Goal: Transaction & Acquisition: Purchase product/service

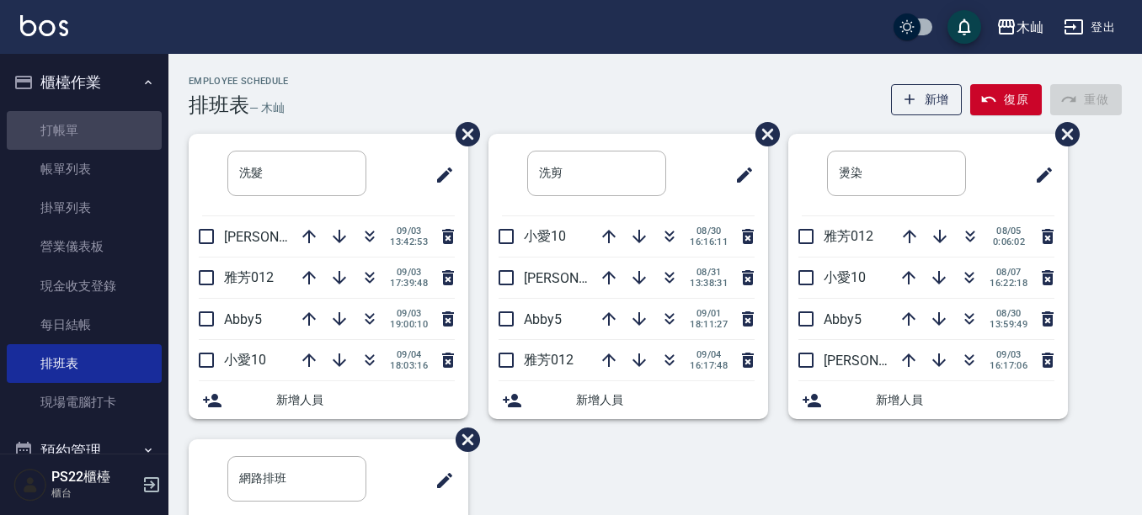
click at [123, 129] on link "打帳單" at bounding box center [84, 130] width 155 height 39
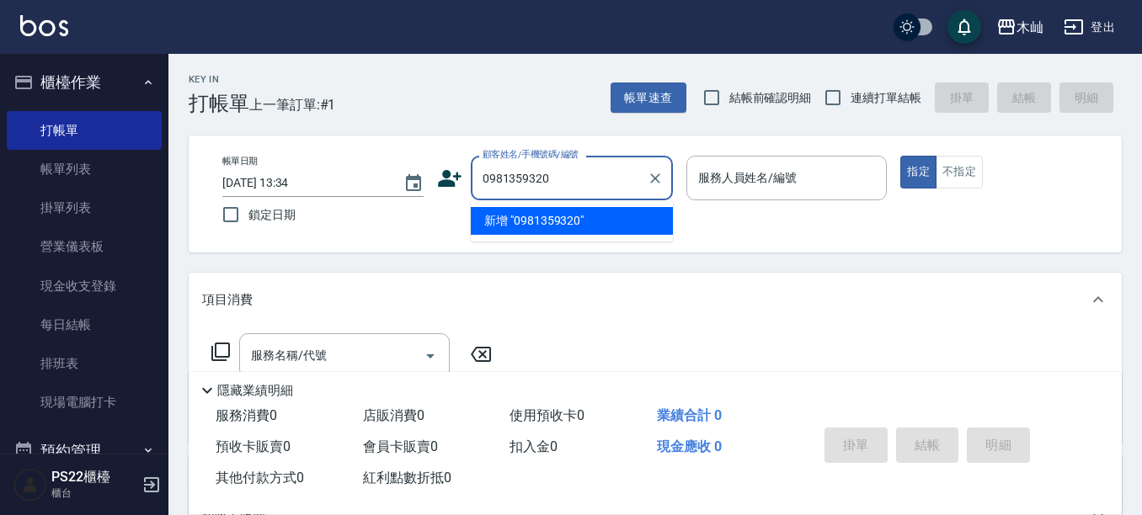
type input "0981359320"
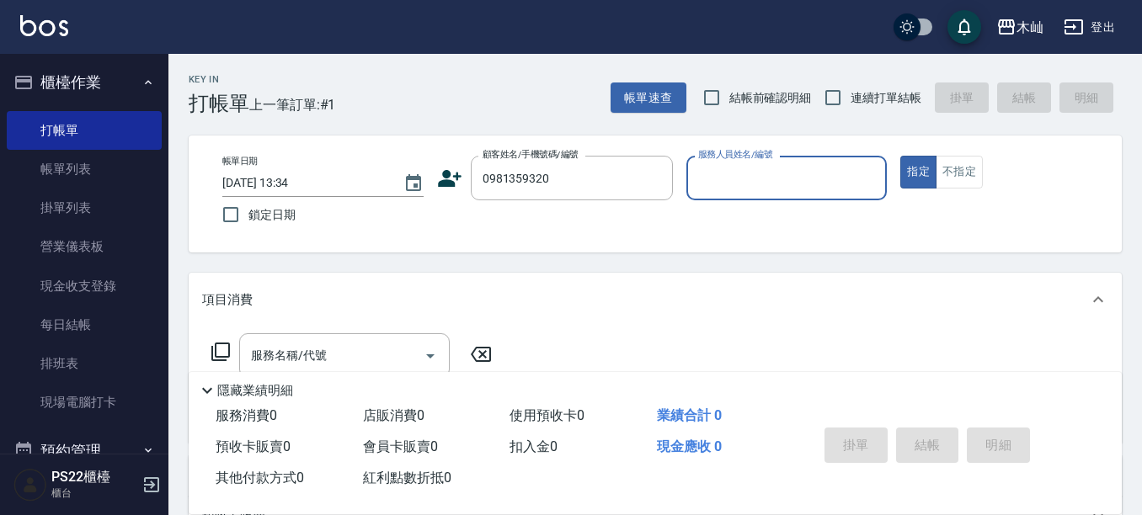
click at [450, 185] on icon at bounding box center [450, 178] width 24 height 17
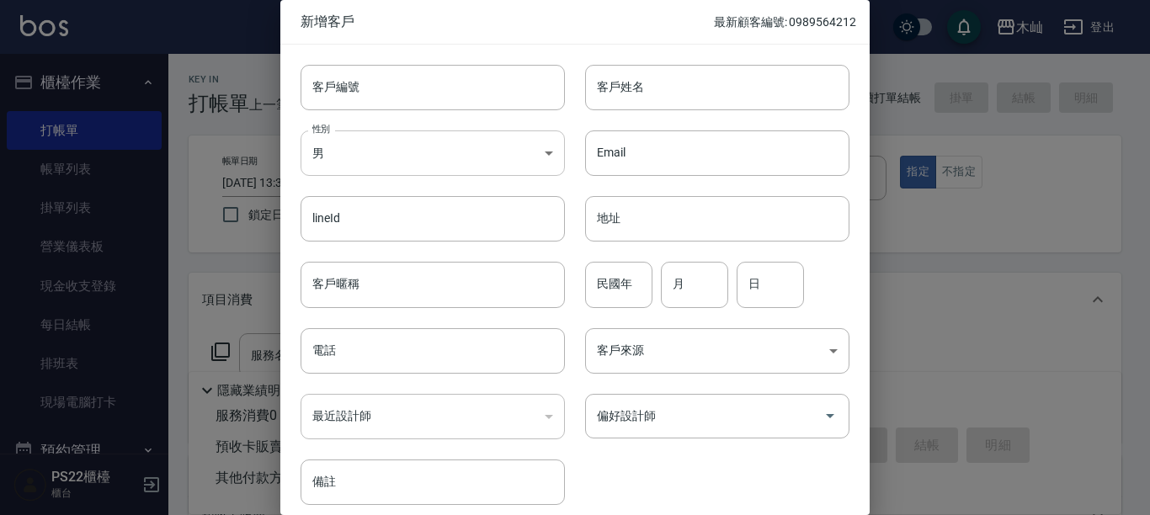
type input "0981359320"
click at [465, 162] on body "木屾 登出 櫃檯作業 打帳單 帳單列表 掛單列表 營業儀表板 現金收支登錄 每日結帳 排班表 現場電腦打卡 預約管理 預約管理 單日預約紀錄 單週預約紀錄 報…" at bounding box center [575, 410] width 1150 height 820
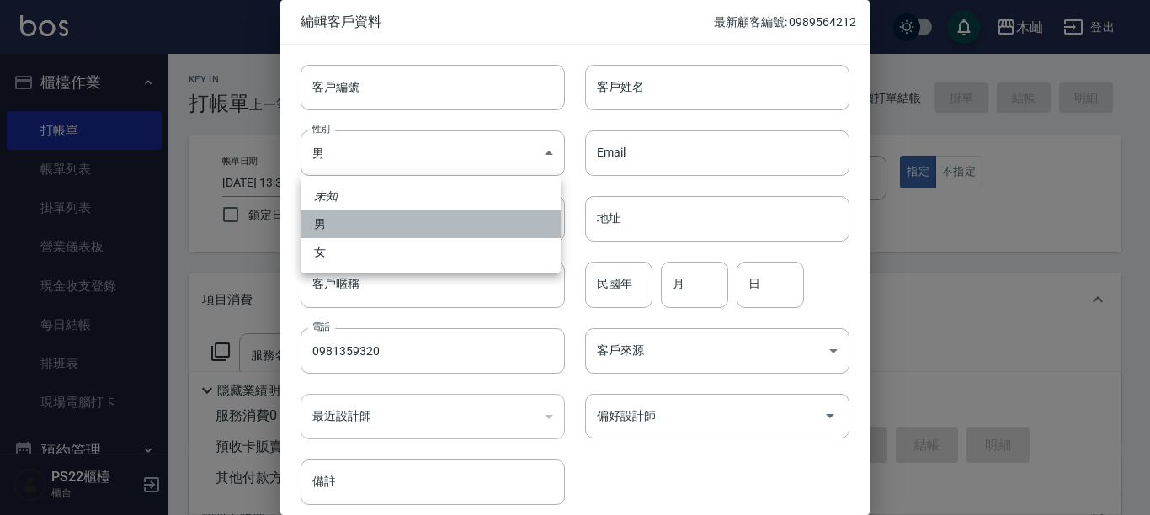
click at [409, 237] on li "男" at bounding box center [431, 224] width 260 height 28
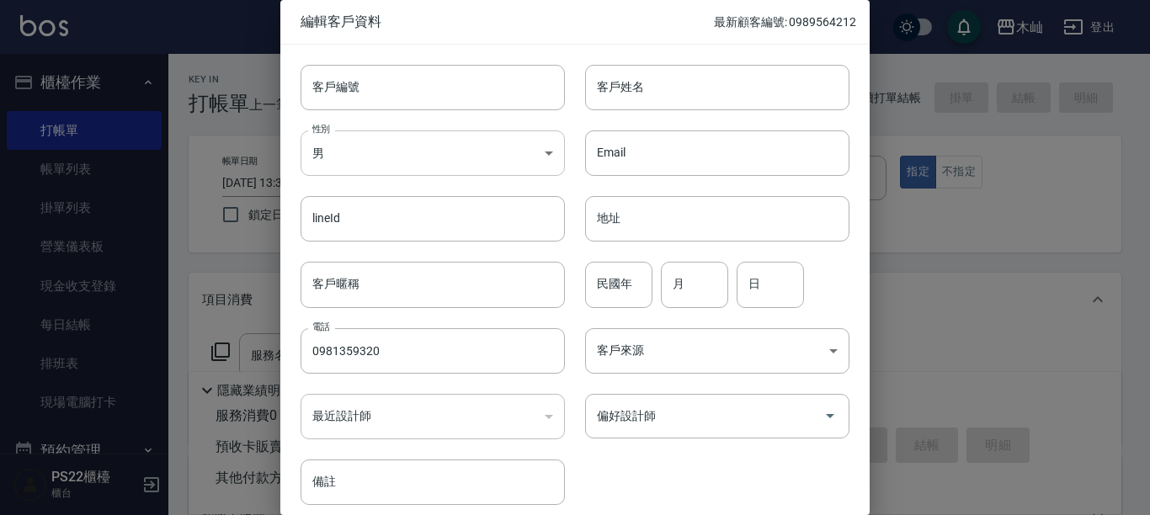
click at [423, 151] on body "木屾 登出 櫃檯作業 打帳單 帳單列表 掛單列表 營業儀表板 現金收支登錄 每日結帳 排班表 現場電腦打卡 預約管理 預約管理 單日預約紀錄 單週預約紀錄 報…" at bounding box center [575, 410] width 1150 height 820
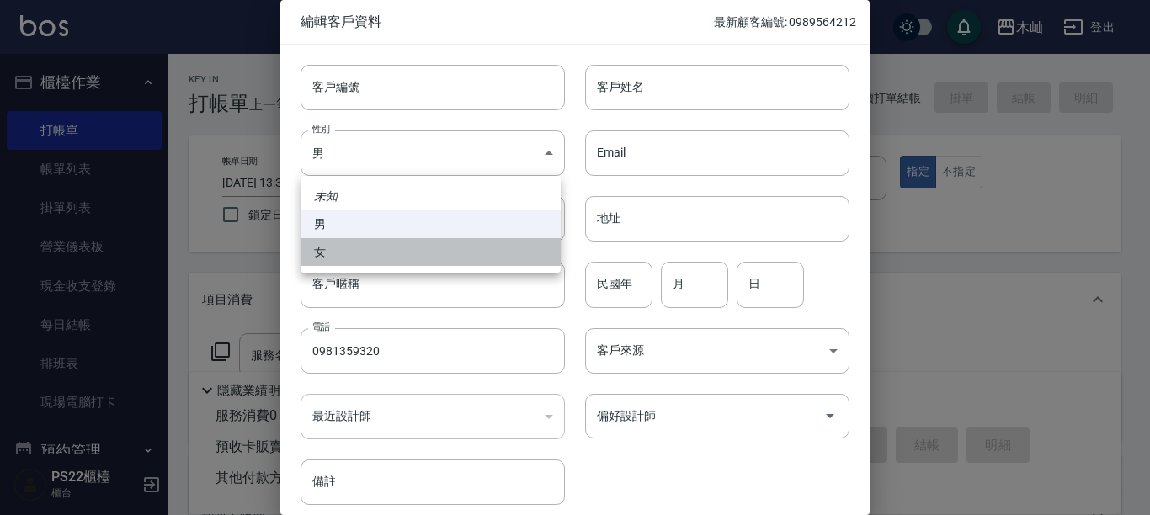
click at [395, 254] on li "女" at bounding box center [431, 252] width 260 height 28
type input "[DEMOGRAPHIC_DATA]"
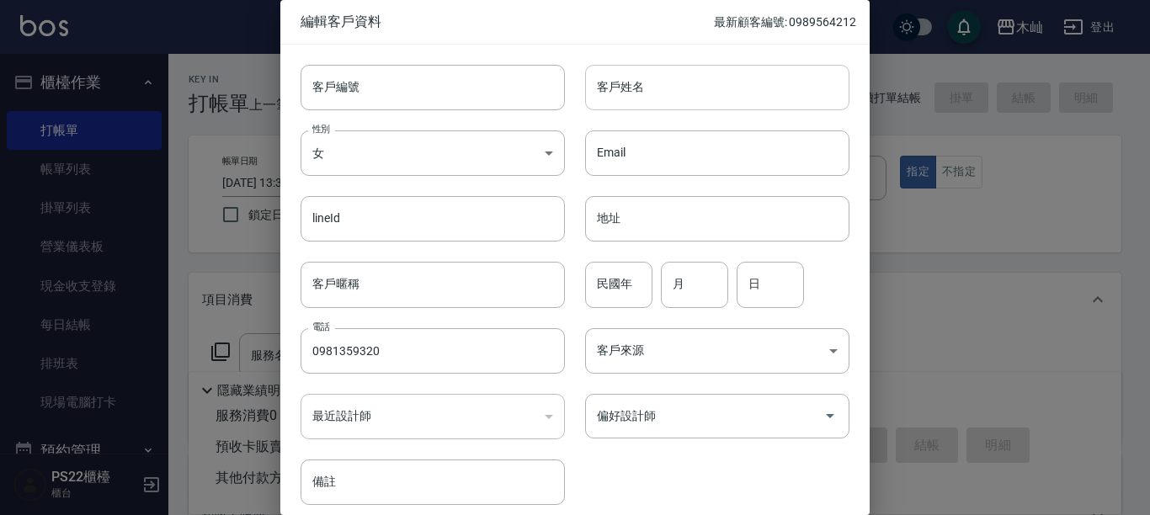
click at [654, 102] on input "客戶姓名" at bounding box center [717, 87] width 264 height 45
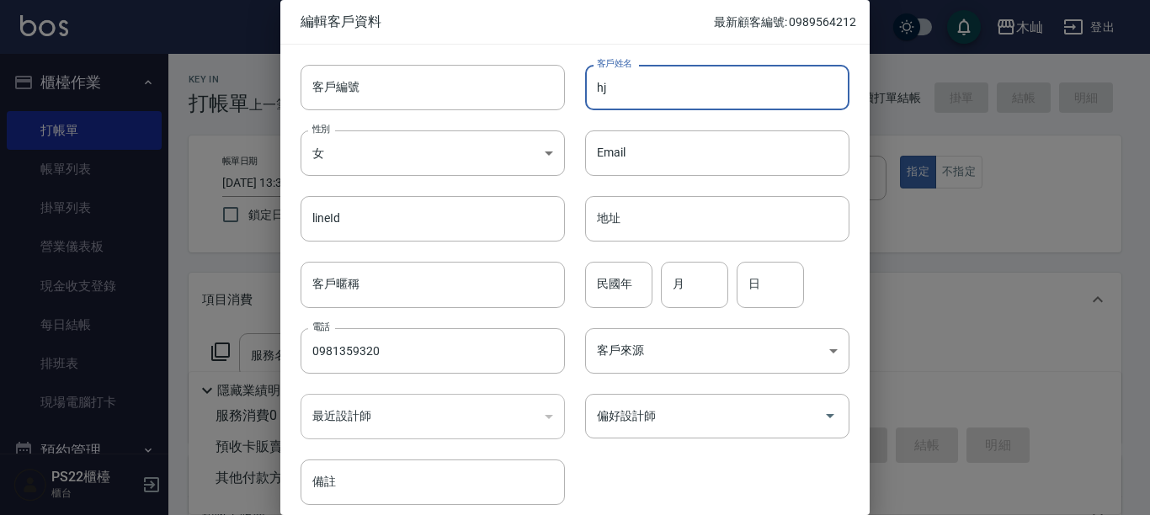
type input "h"
type input "[PERSON_NAME]"
click at [620, 288] on input "民國年" at bounding box center [618, 284] width 67 height 45
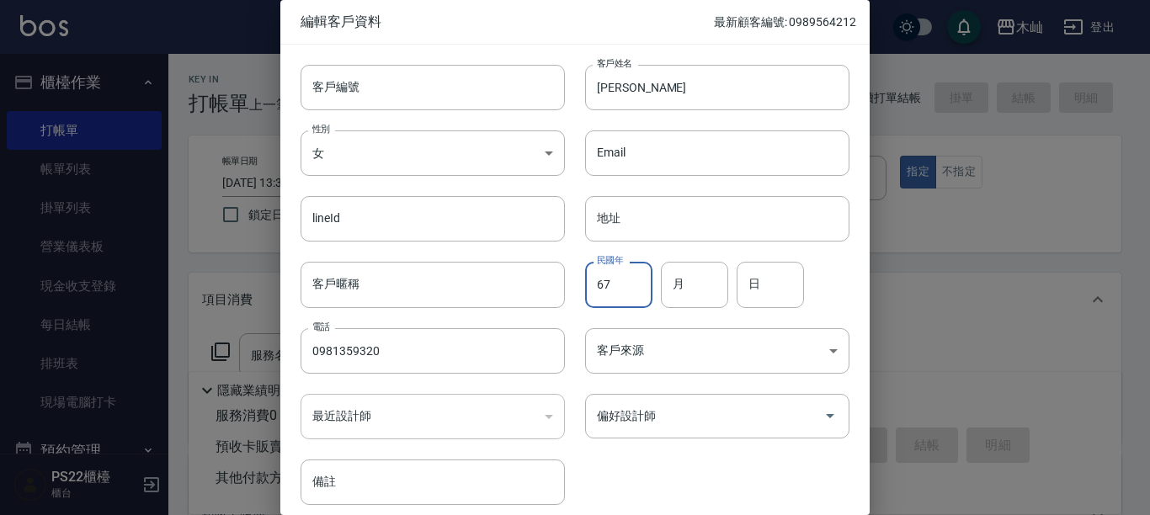
type input "67"
type input "11"
type input "03"
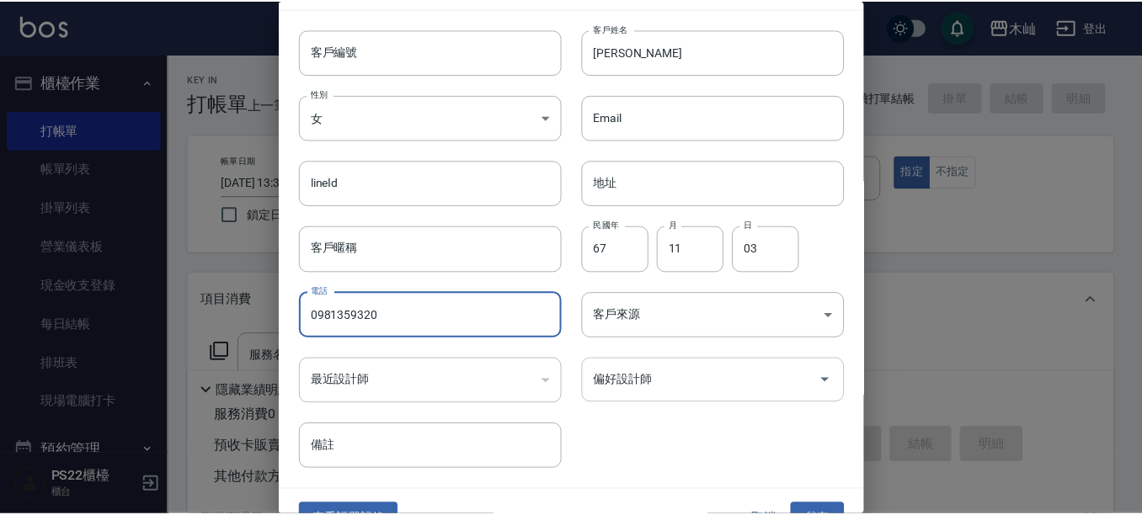
scroll to position [68, 0]
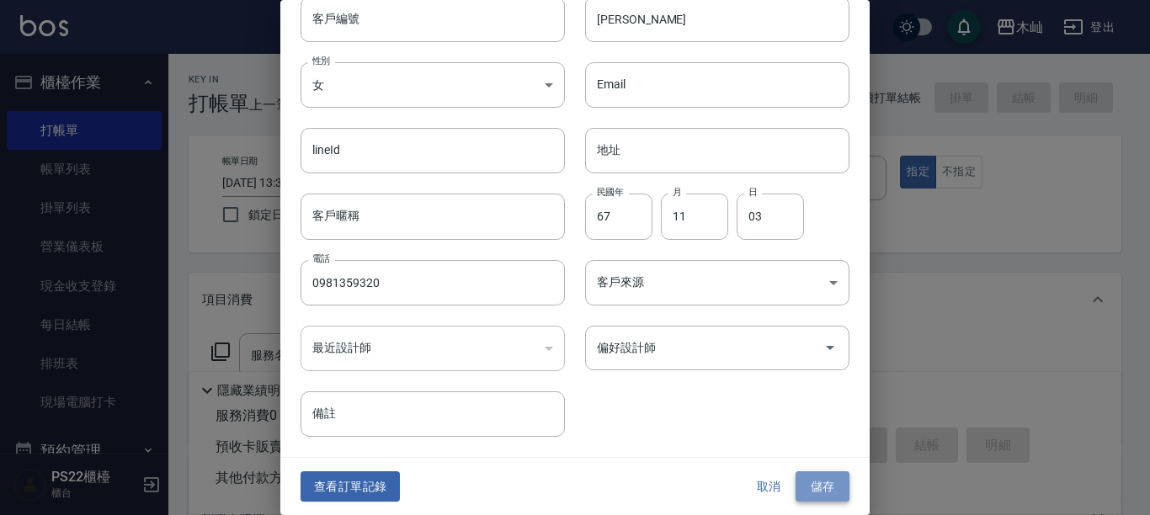
click at [796, 493] on button "儲存" at bounding box center [823, 487] width 54 height 31
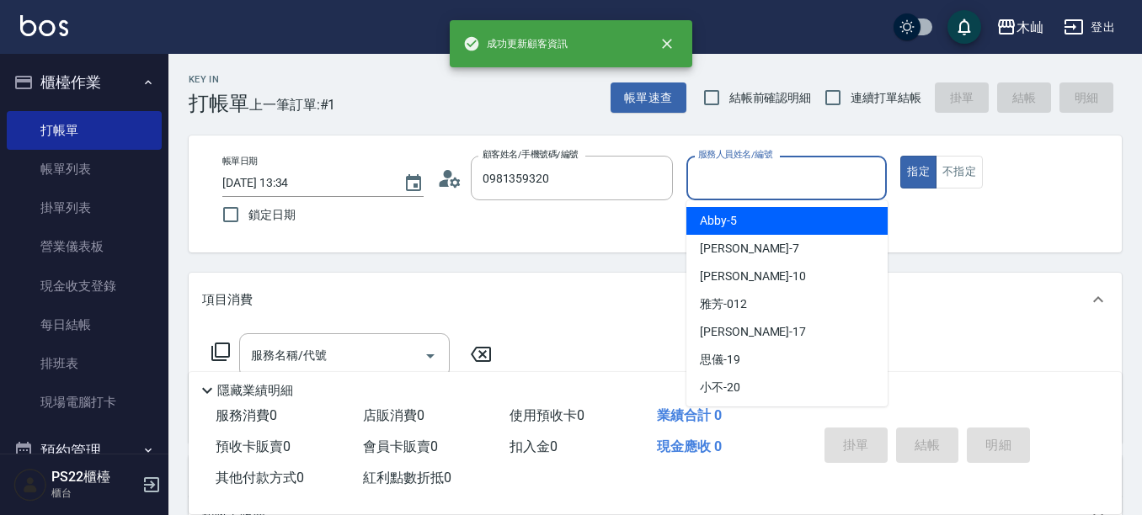
click at [838, 176] on input "服務人員姓名/編號" at bounding box center [787, 177] width 186 height 29
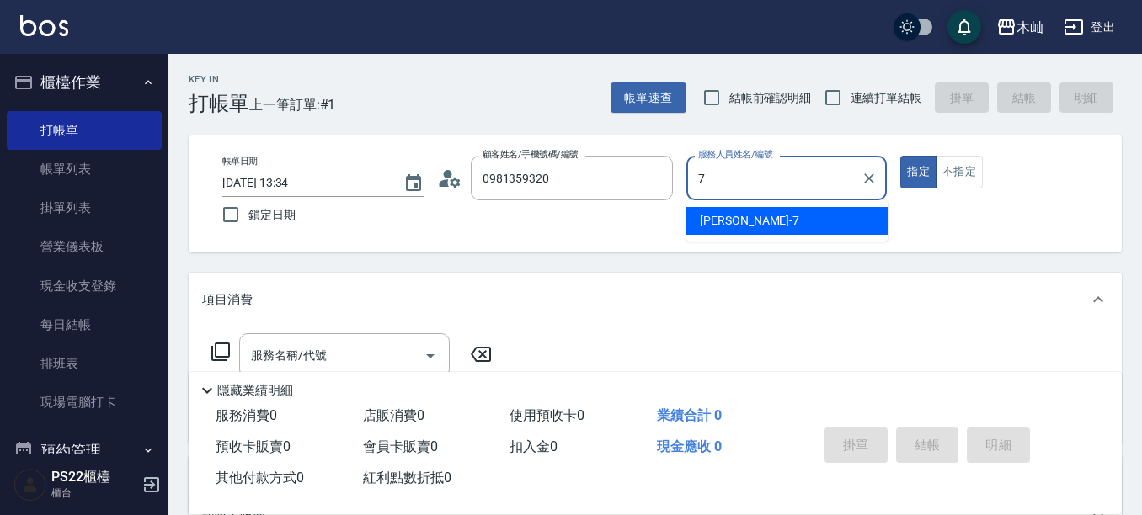
type input "[PERSON_NAME]-7"
type button "true"
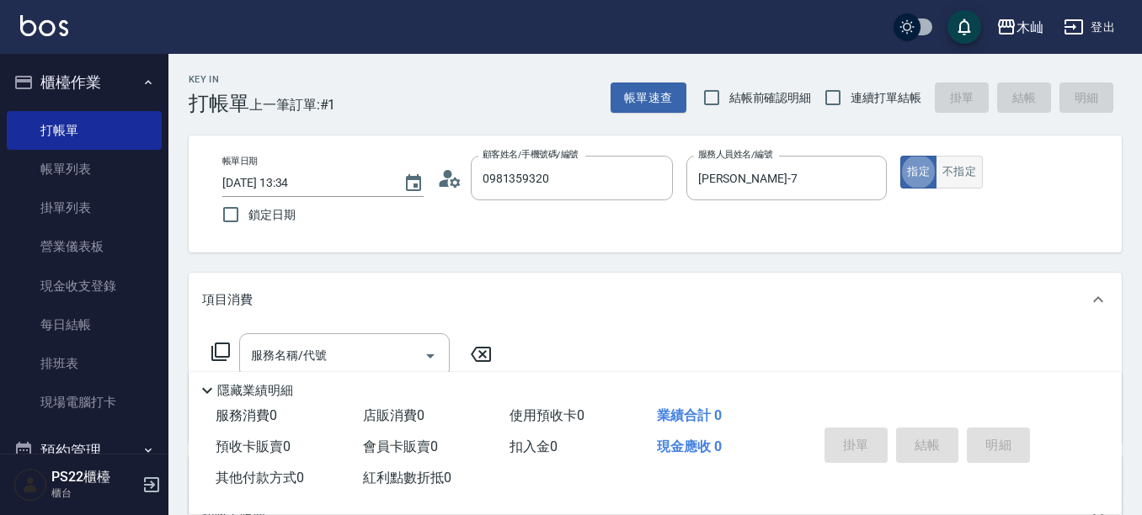
click at [946, 180] on button "不指定" at bounding box center [958, 172] width 47 height 33
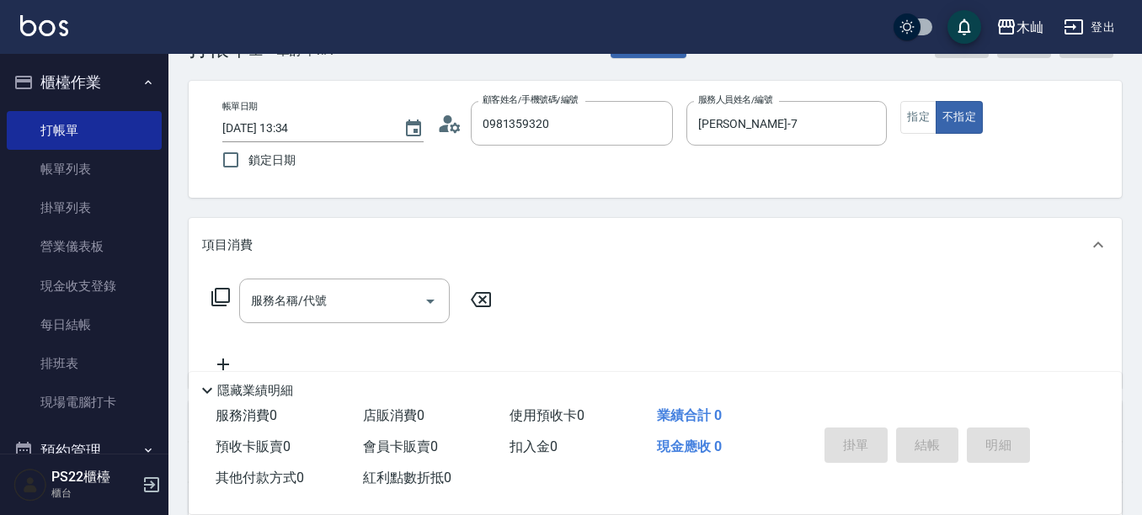
scroll to position [84, 0]
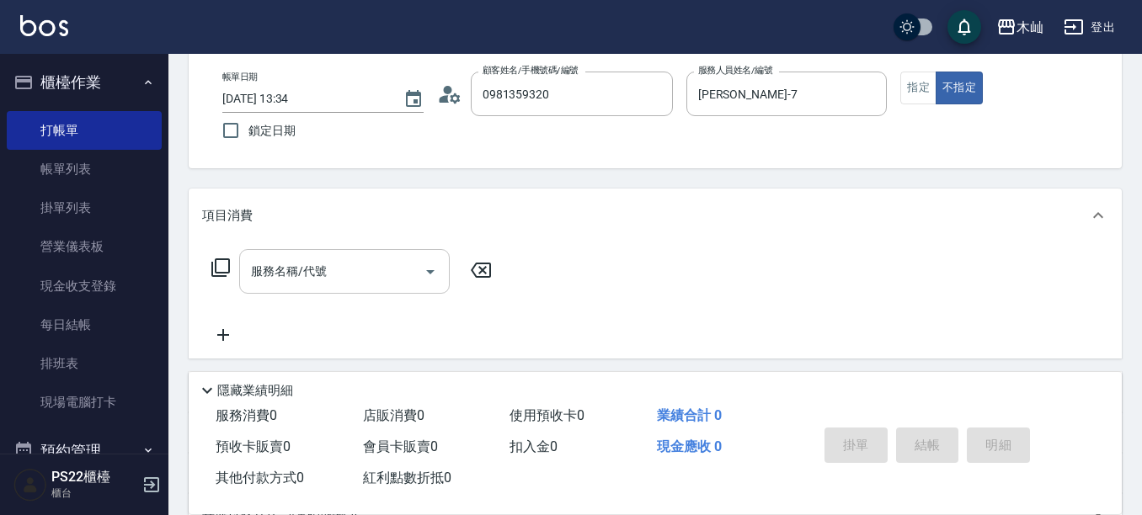
click at [410, 274] on input "服務名稱/代號" at bounding box center [332, 271] width 170 height 29
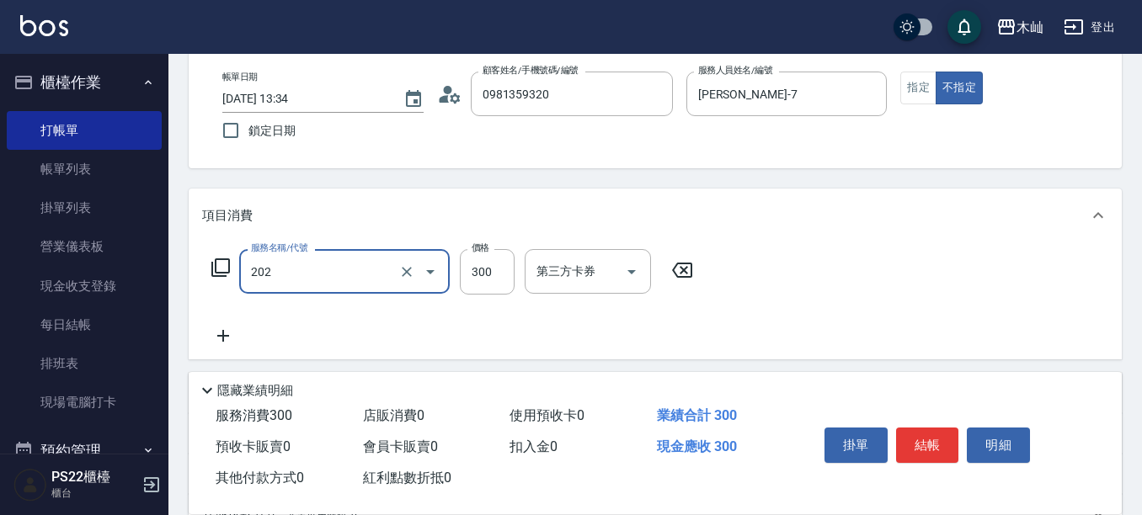
type input "單剪(202)"
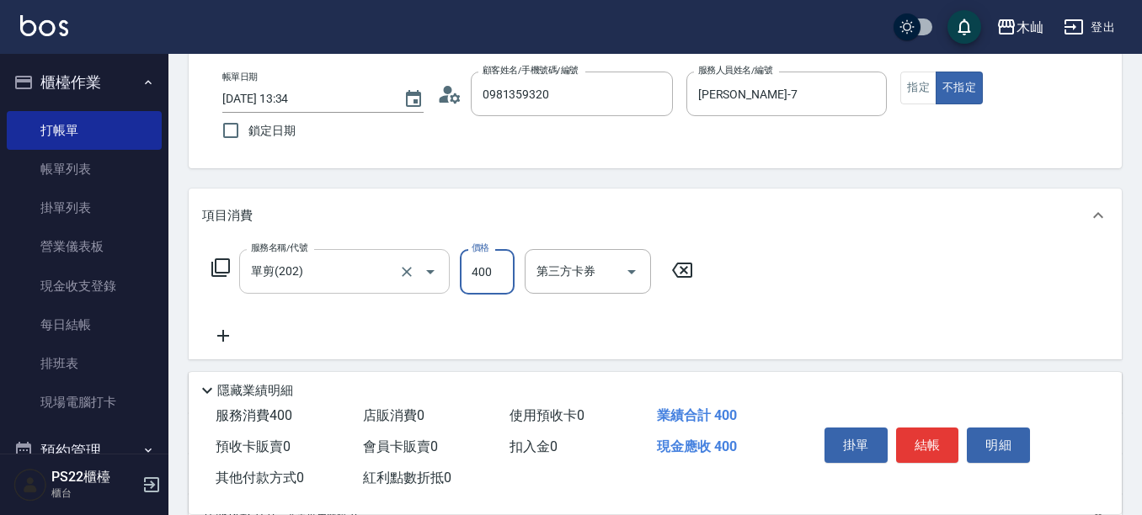
type input "400"
click at [925, 432] on button "結帳" at bounding box center [927, 445] width 63 height 35
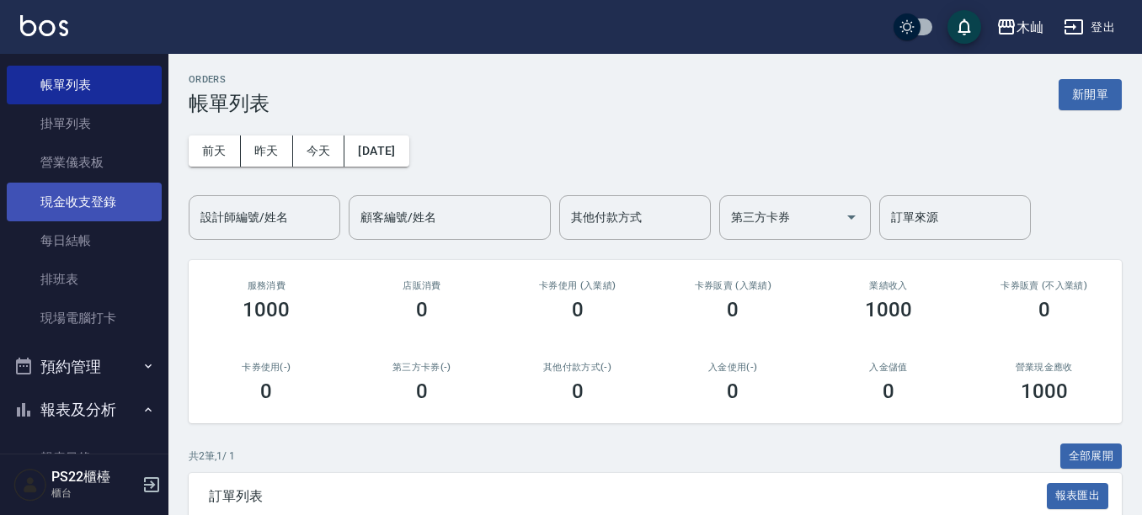
scroll to position [253, 0]
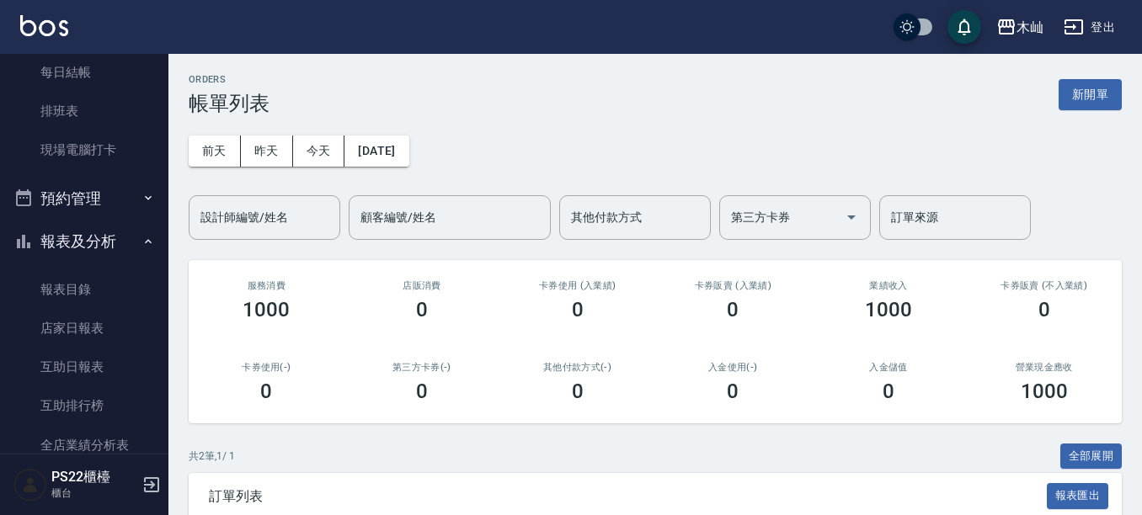
click at [120, 201] on button "預約管理" at bounding box center [84, 199] width 155 height 44
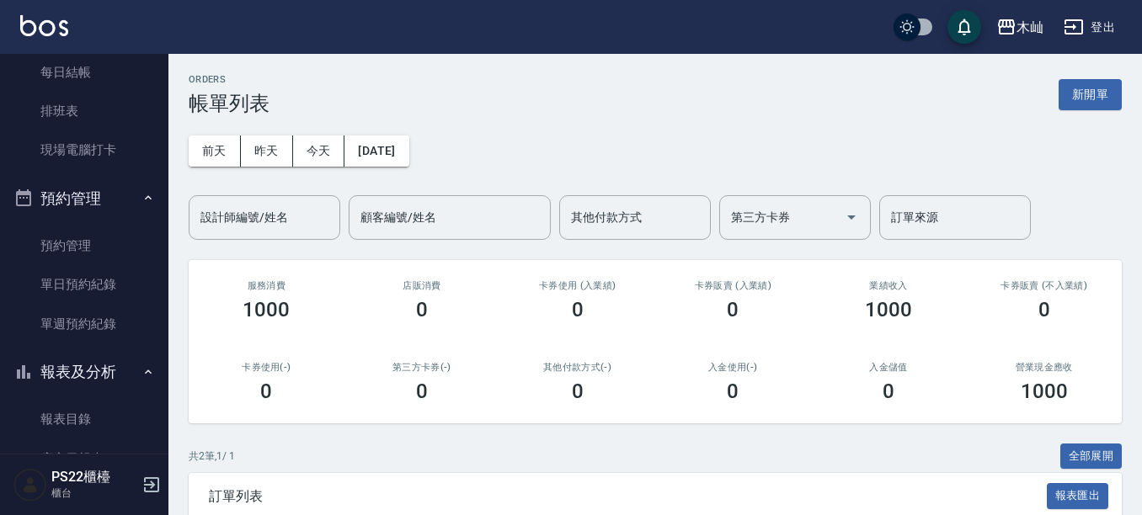
click at [120, 201] on button "預約管理" at bounding box center [84, 199] width 155 height 44
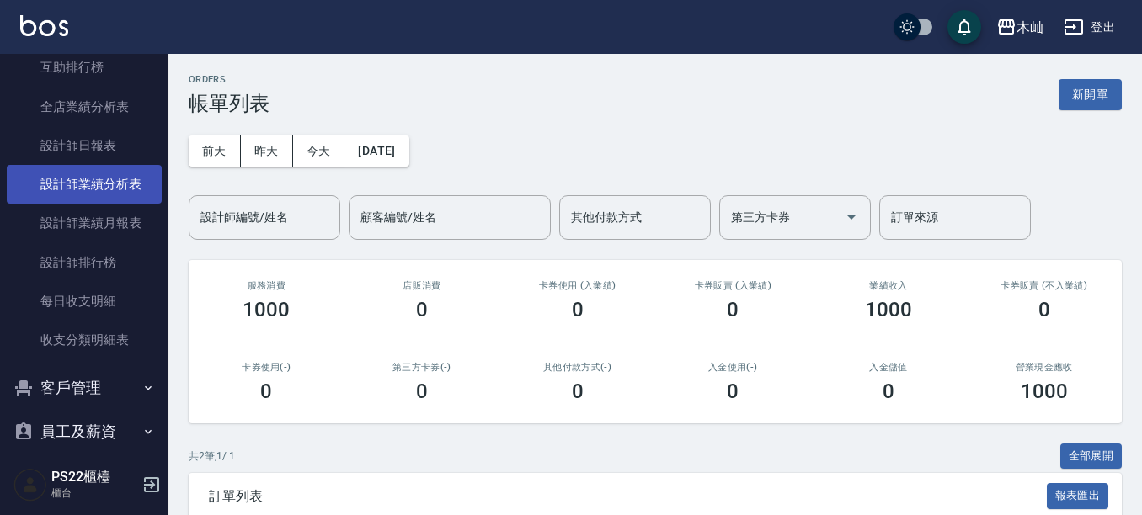
scroll to position [697, 0]
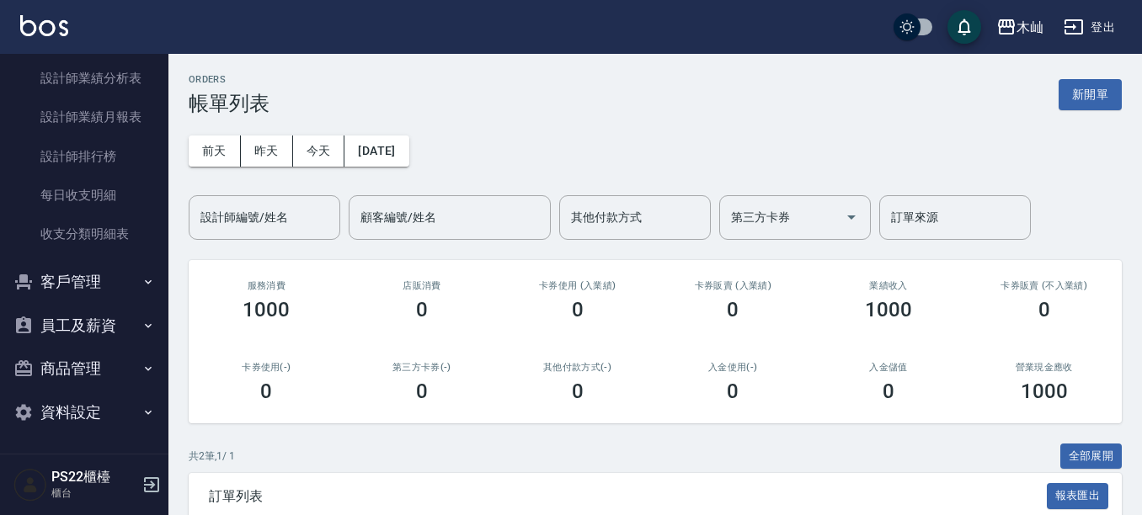
click at [116, 274] on button "客戶管理" at bounding box center [84, 282] width 155 height 44
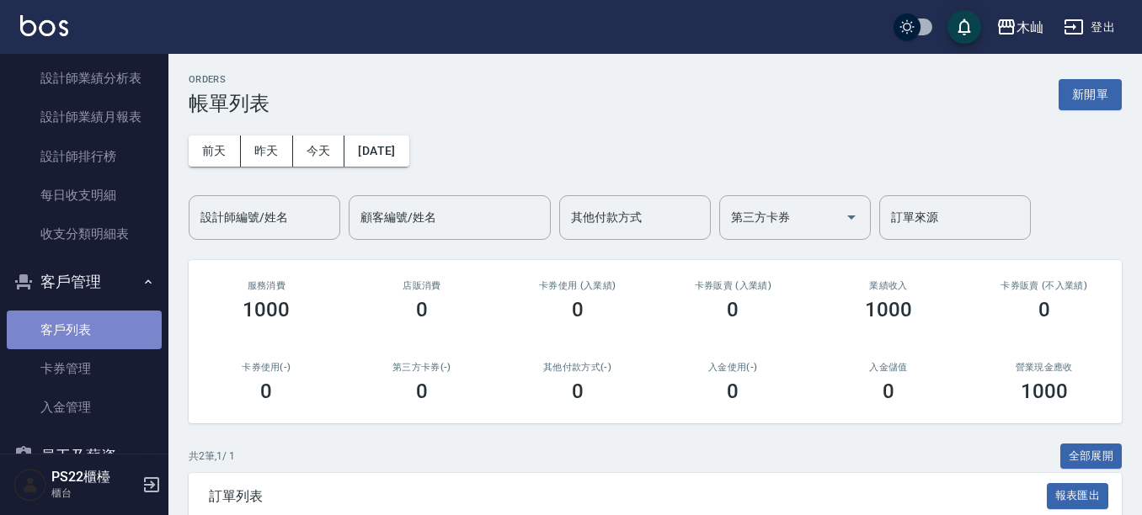
click at [114, 320] on link "客戶列表" at bounding box center [84, 330] width 155 height 39
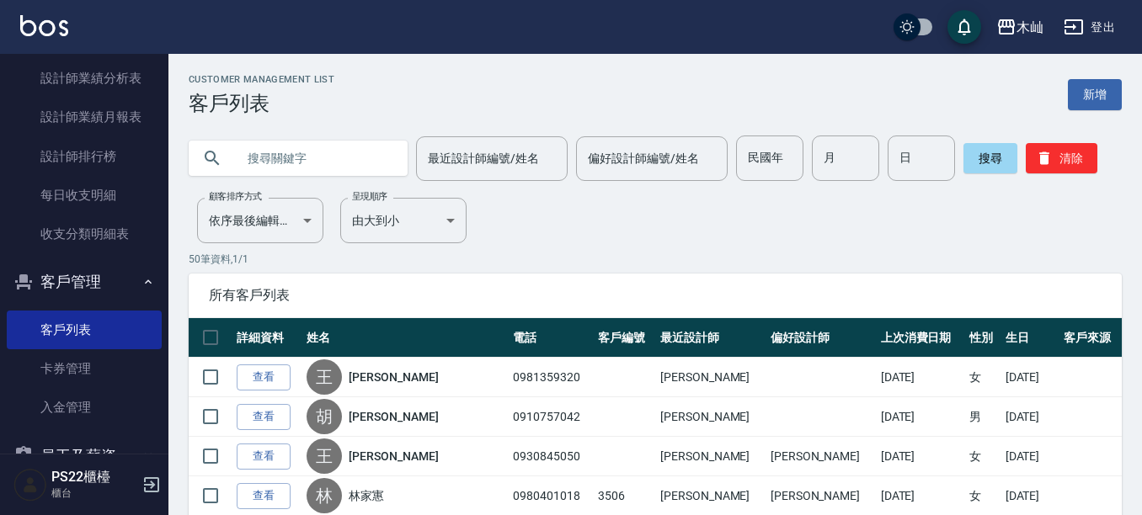
click at [299, 161] on input "text" at bounding box center [315, 158] width 158 height 45
type input "樺"
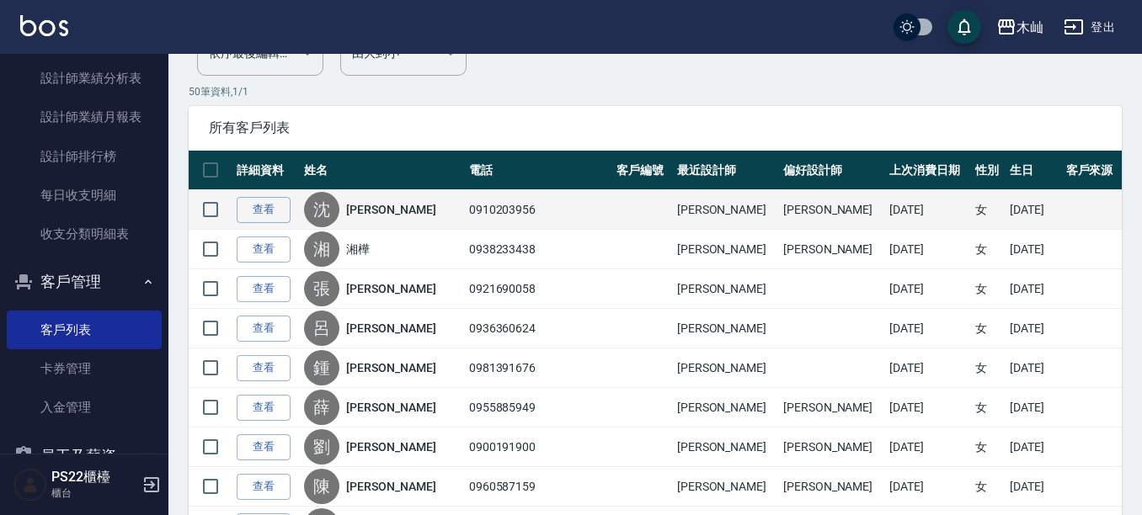
scroll to position [168, 0]
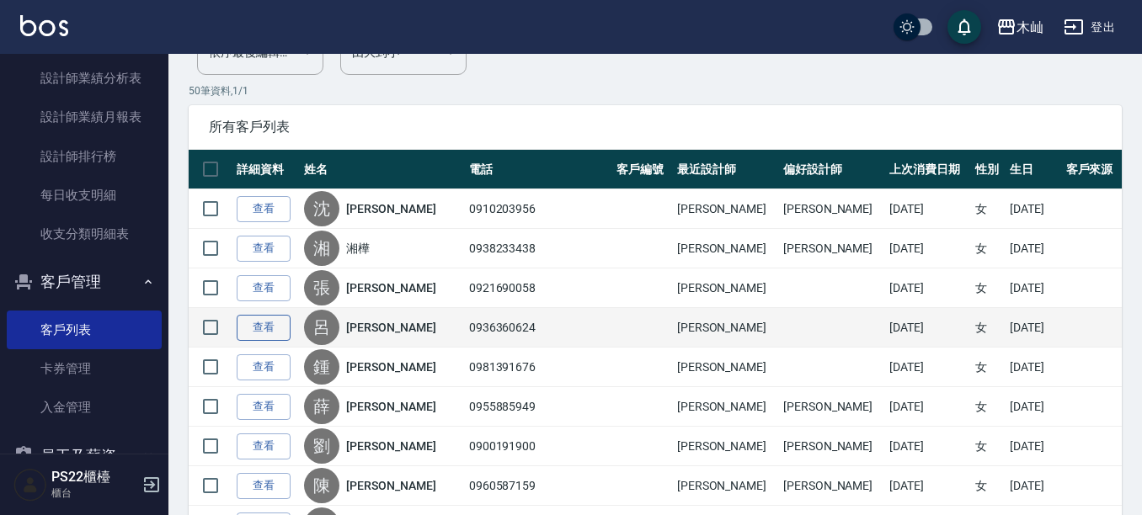
click at [248, 324] on link "查看" at bounding box center [264, 328] width 54 height 26
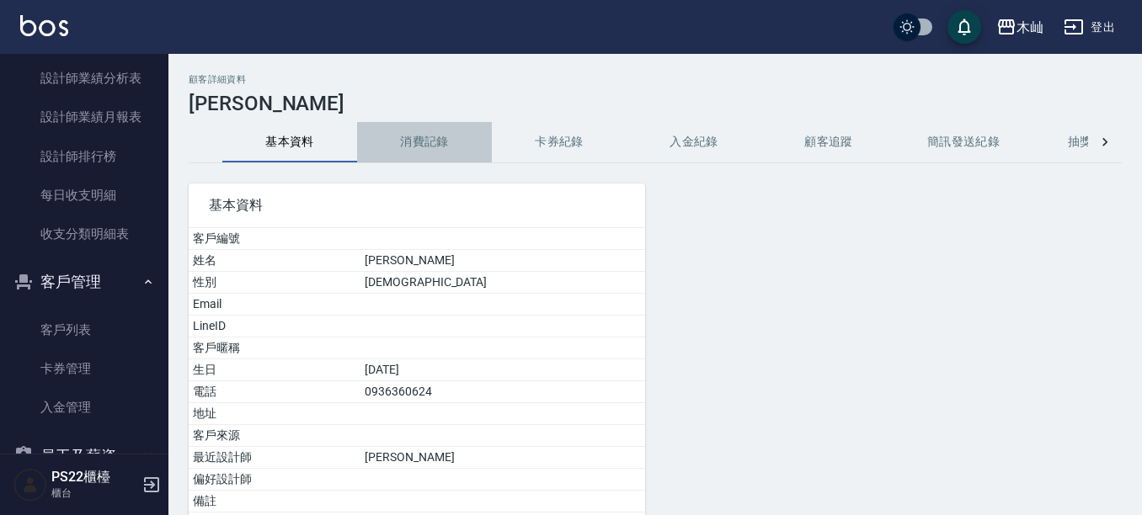
click at [404, 147] on button "消費記錄" at bounding box center [424, 142] width 135 height 40
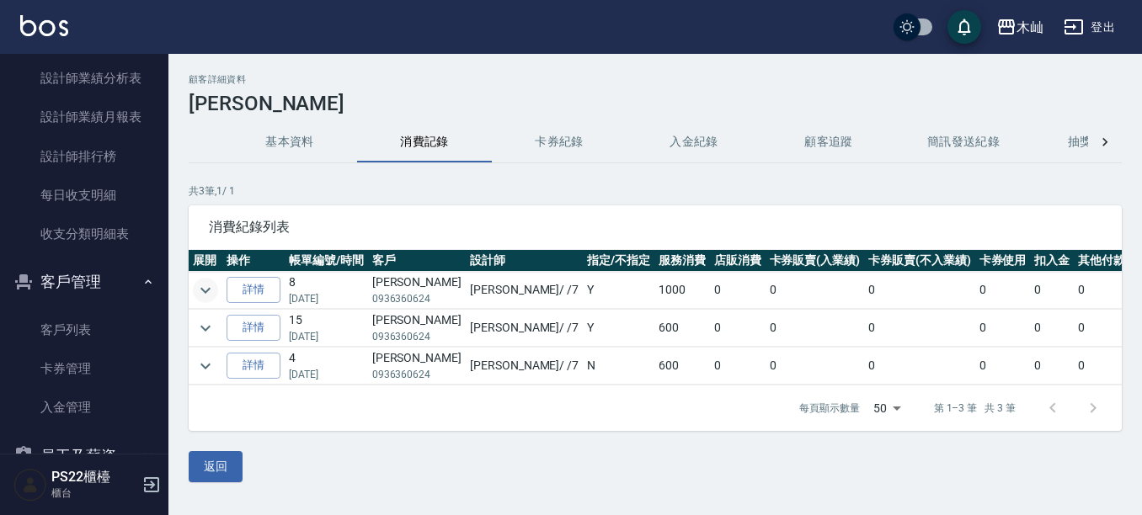
click at [200, 286] on icon "expand row" at bounding box center [205, 290] width 20 height 20
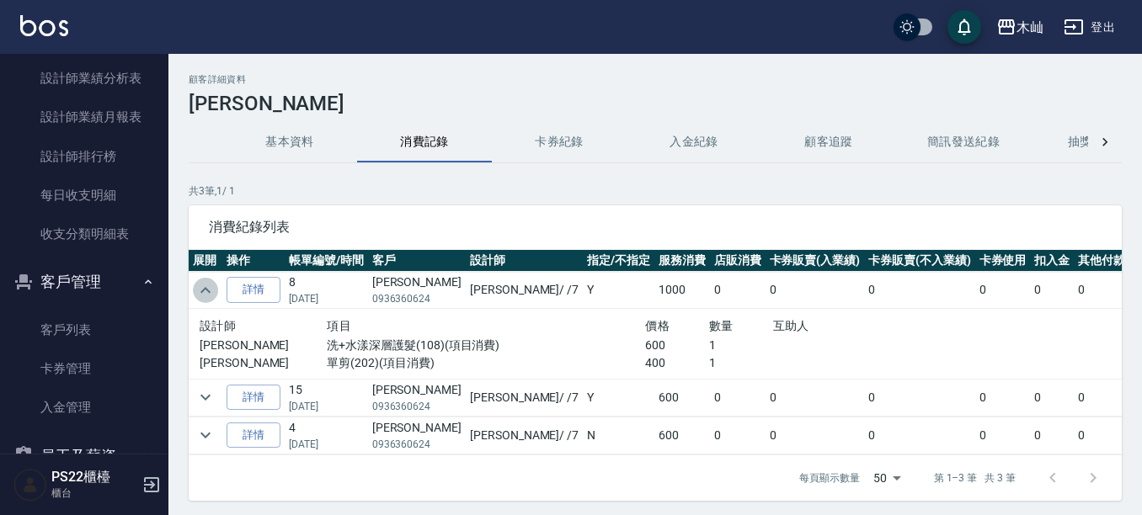
click at [200, 286] on icon "expand row" at bounding box center [205, 290] width 20 height 20
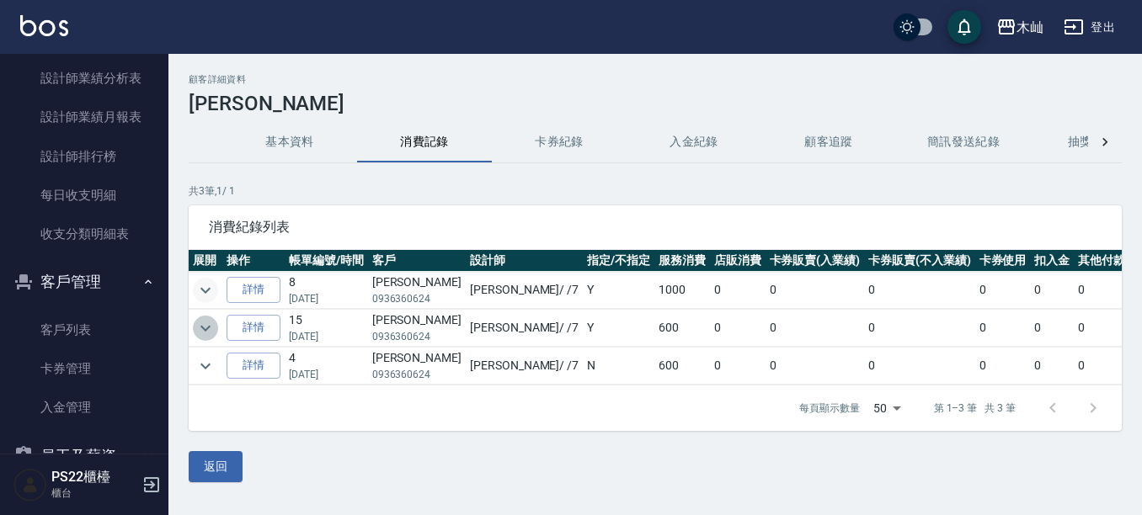
click at [207, 328] on icon "expand row" at bounding box center [205, 328] width 10 height 6
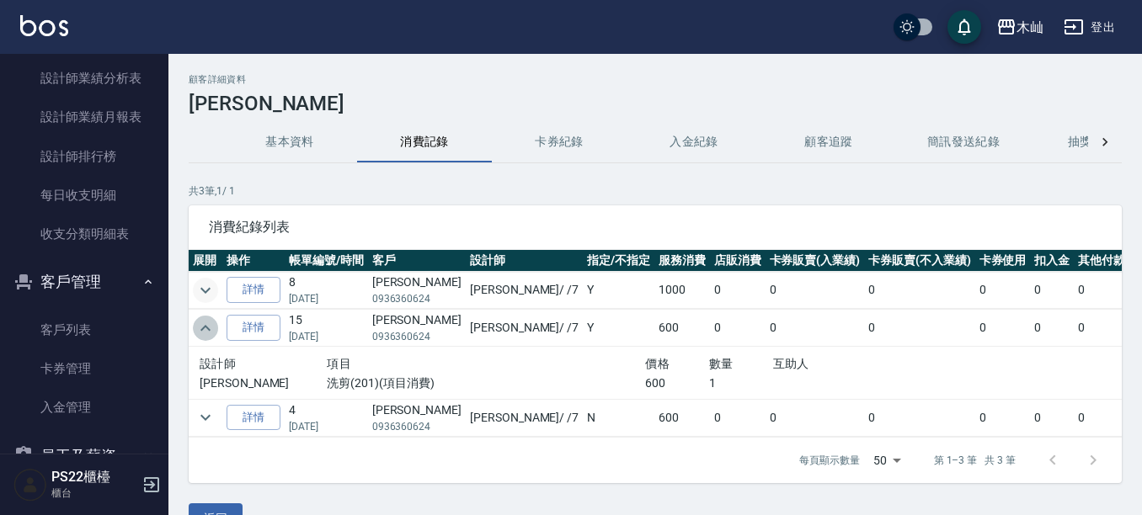
click at [207, 328] on icon "expand row" at bounding box center [205, 328] width 10 height 6
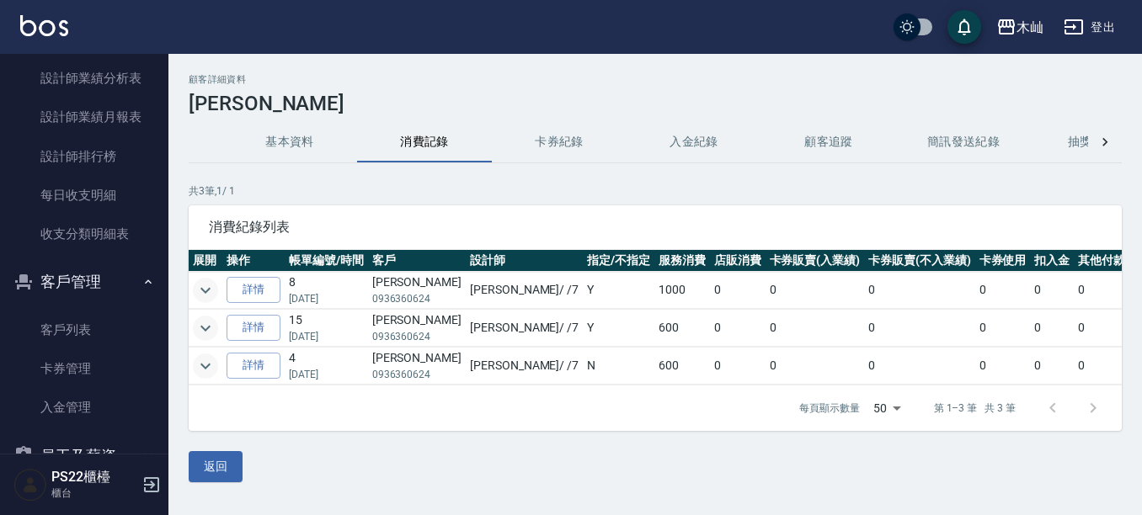
click at [207, 359] on icon "expand row" at bounding box center [205, 366] width 20 height 20
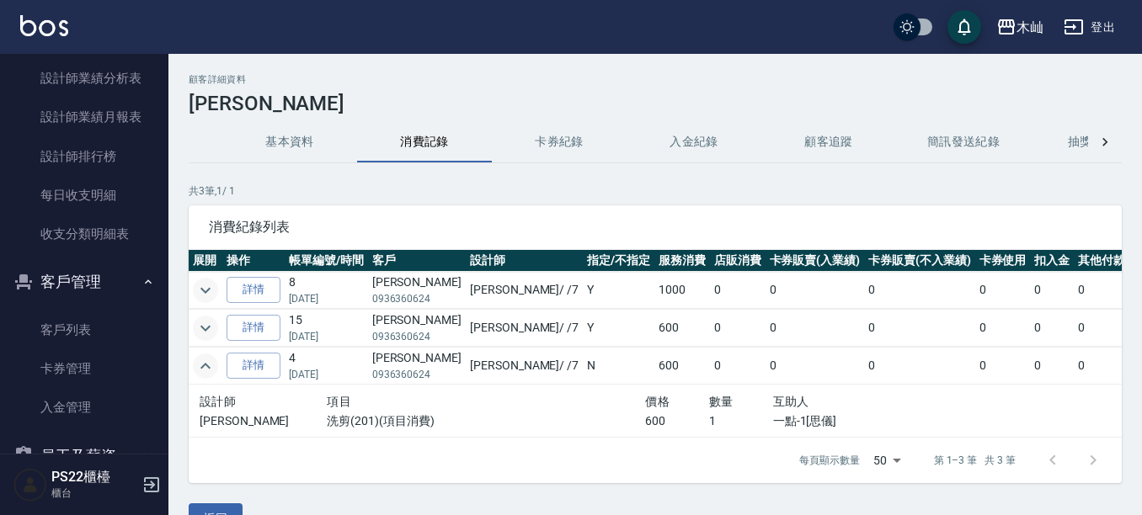
click at [207, 359] on icon "expand row" at bounding box center [205, 366] width 20 height 20
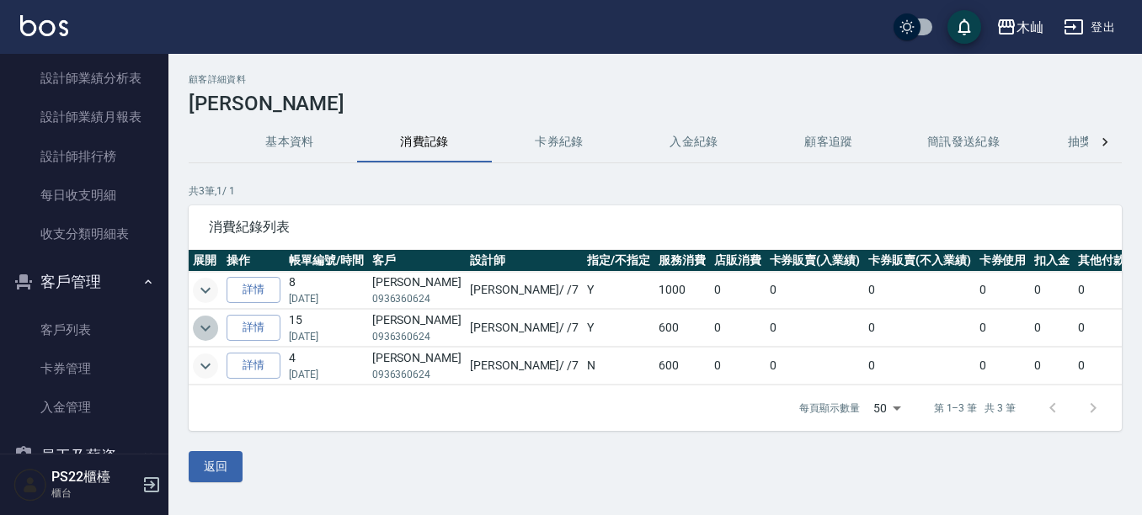
click at [201, 336] on icon "expand row" at bounding box center [205, 328] width 20 height 20
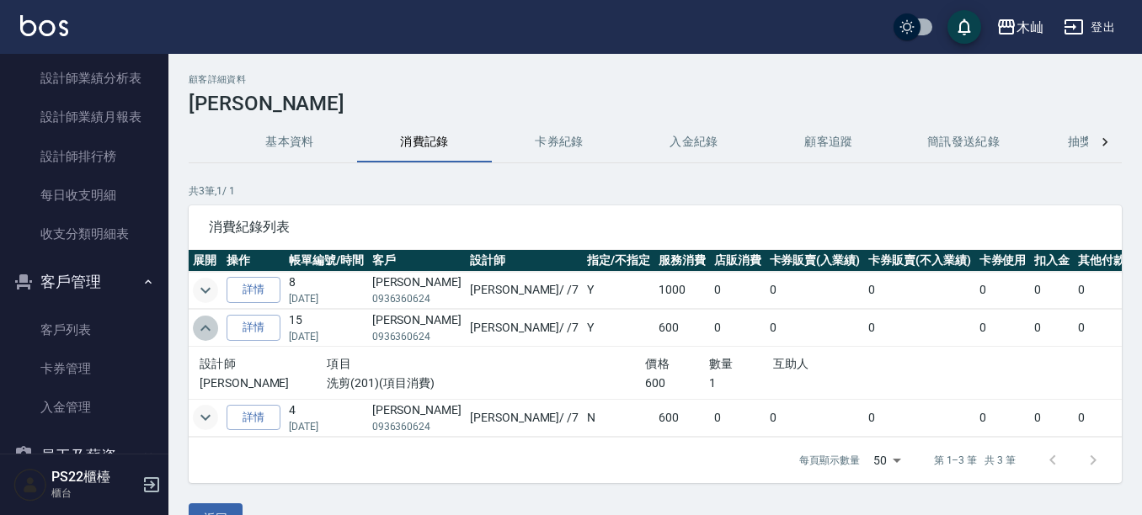
click at [201, 336] on icon "expand row" at bounding box center [205, 328] width 20 height 20
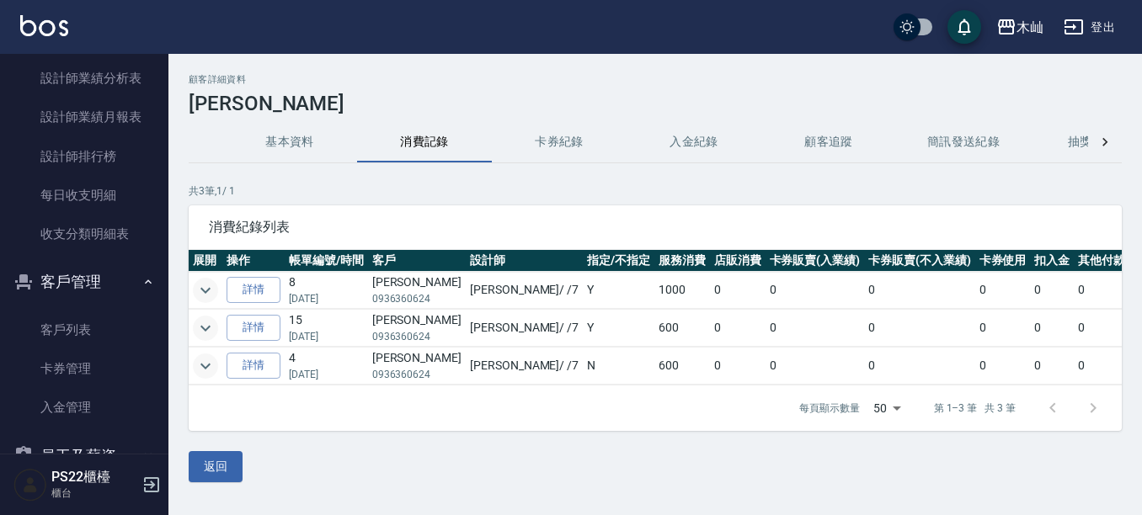
click at [201, 281] on icon "expand row" at bounding box center [205, 290] width 20 height 20
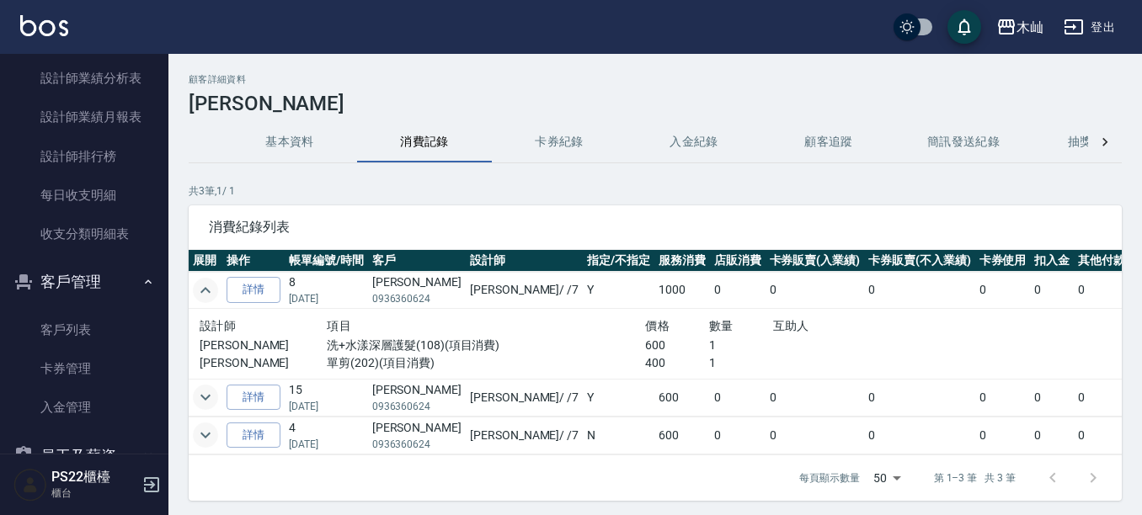
click at [201, 281] on icon "expand row" at bounding box center [205, 290] width 20 height 20
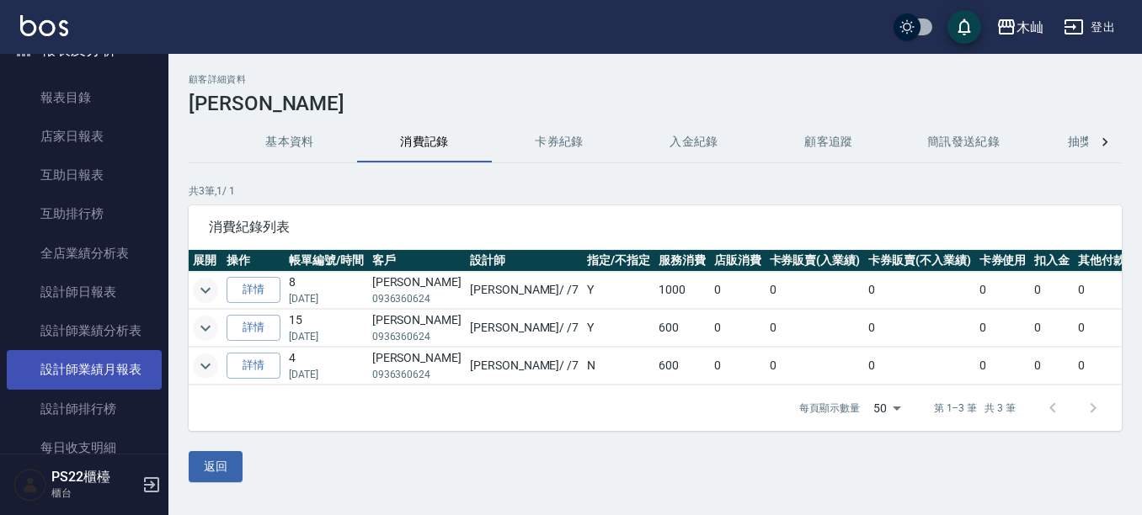
scroll to position [697, 0]
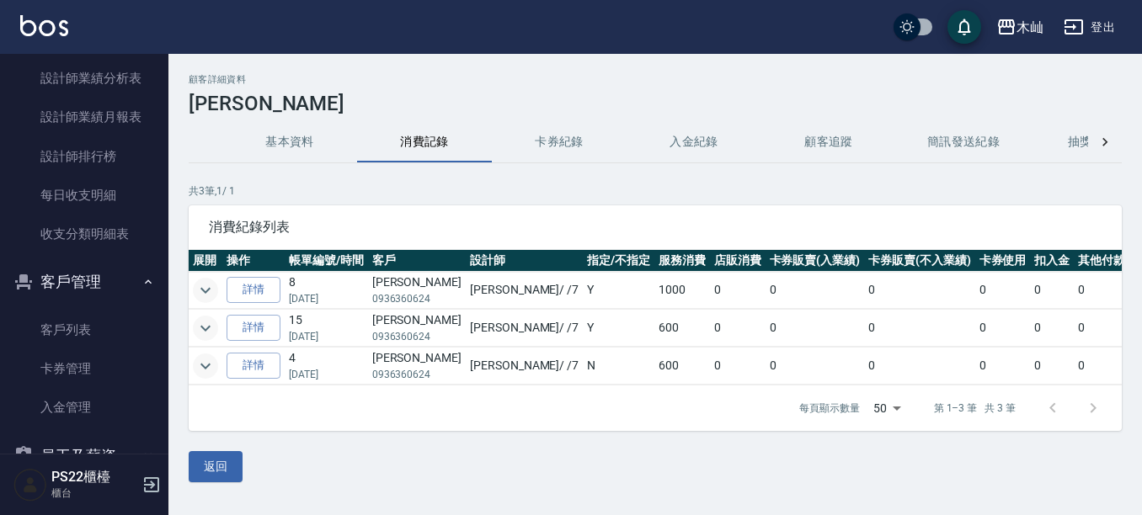
click at [88, 275] on button "客戶管理" at bounding box center [84, 282] width 155 height 44
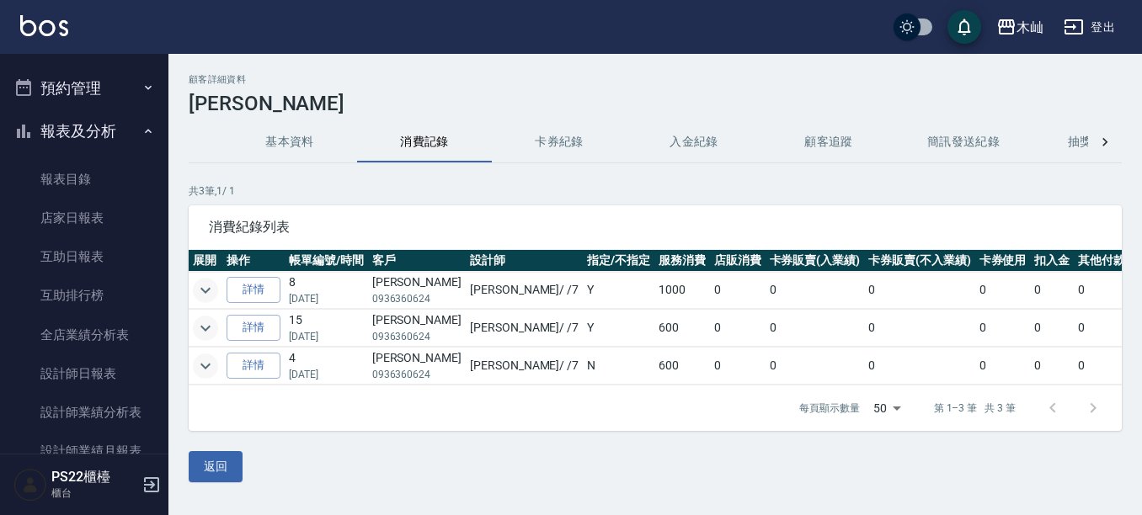
scroll to position [360, 0]
click at [117, 135] on button "報表及分析" at bounding box center [84, 134] width 155 height 44
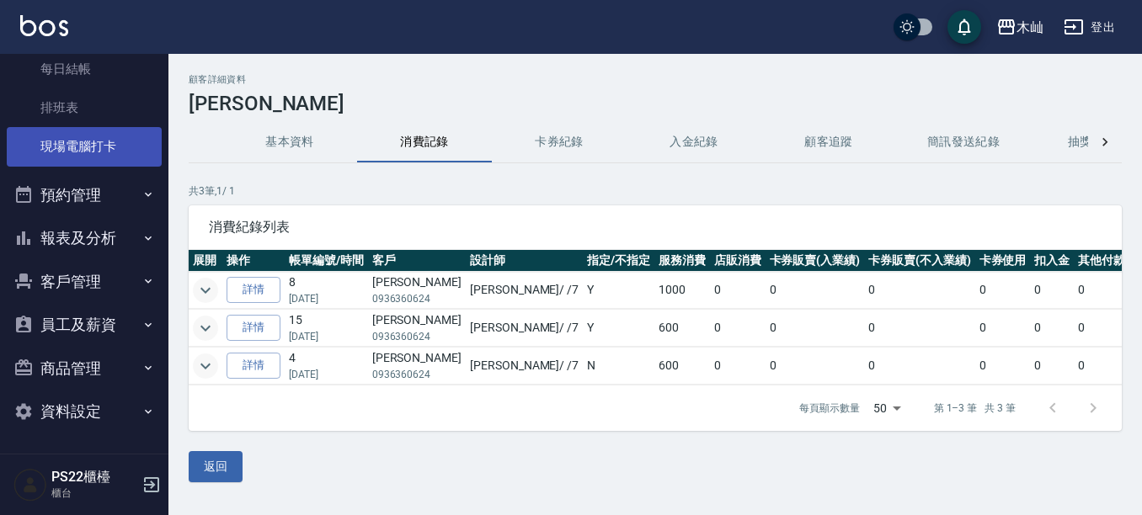
scroll to position [3, 0]
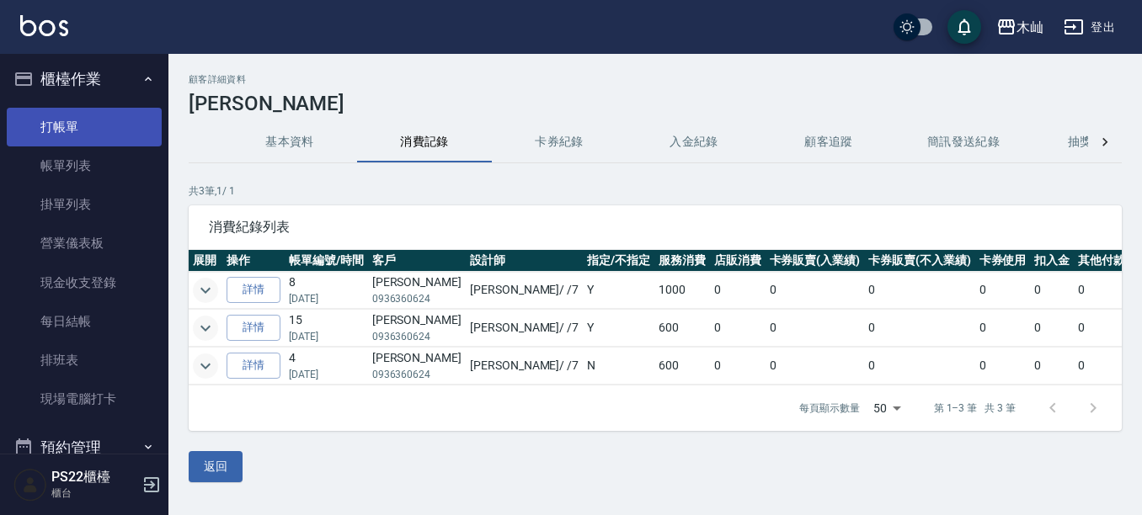
click at [128, 123] on link "打帳單" at bounding box center [84, 127] width 155 height 39
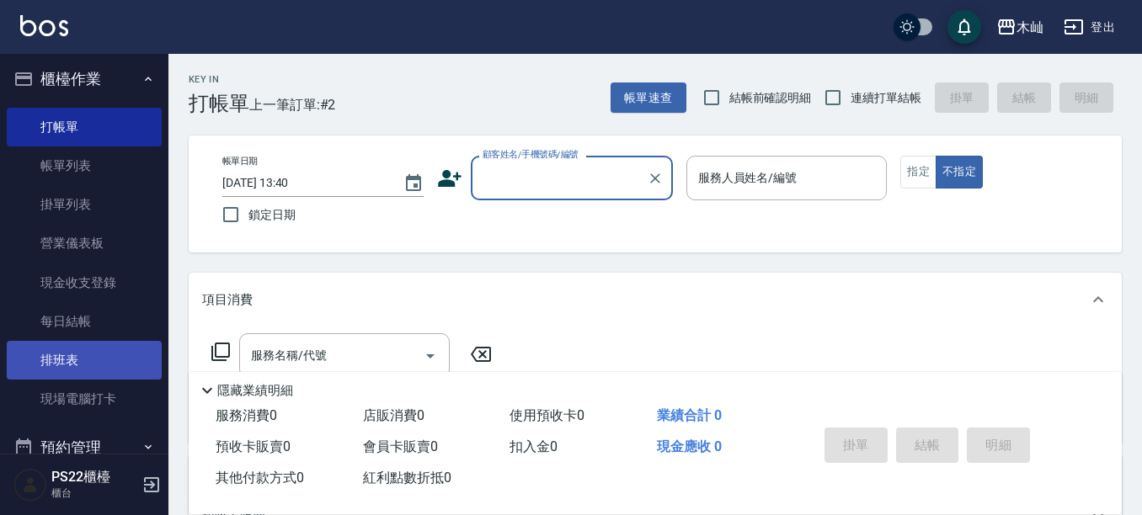
click at [106, 353] on link "排班表" at bounding box center [84, 360] width 155 height 39
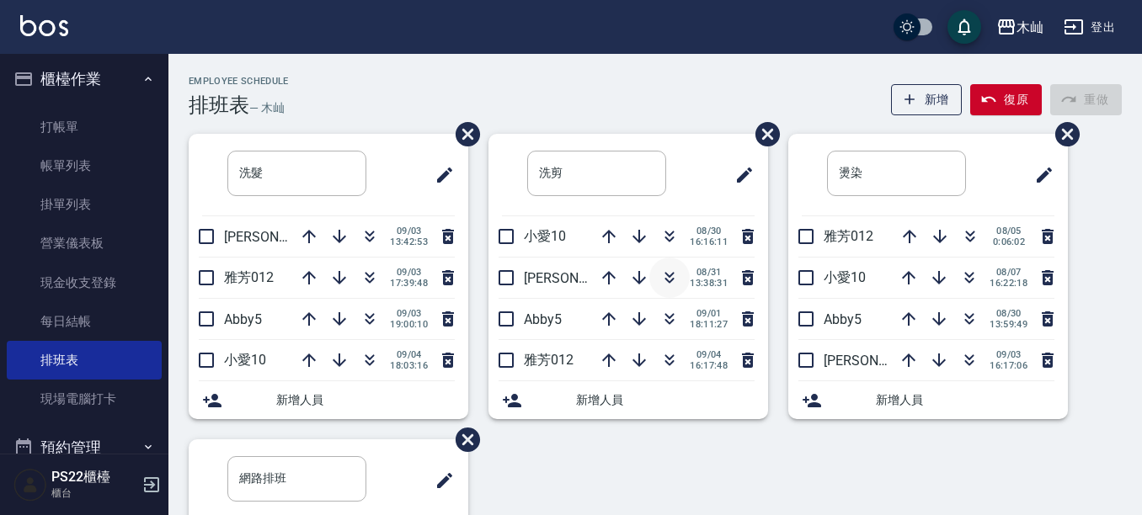
click at [662, 267] on button "button" at bounding box center [669, 278] width 40 height 40
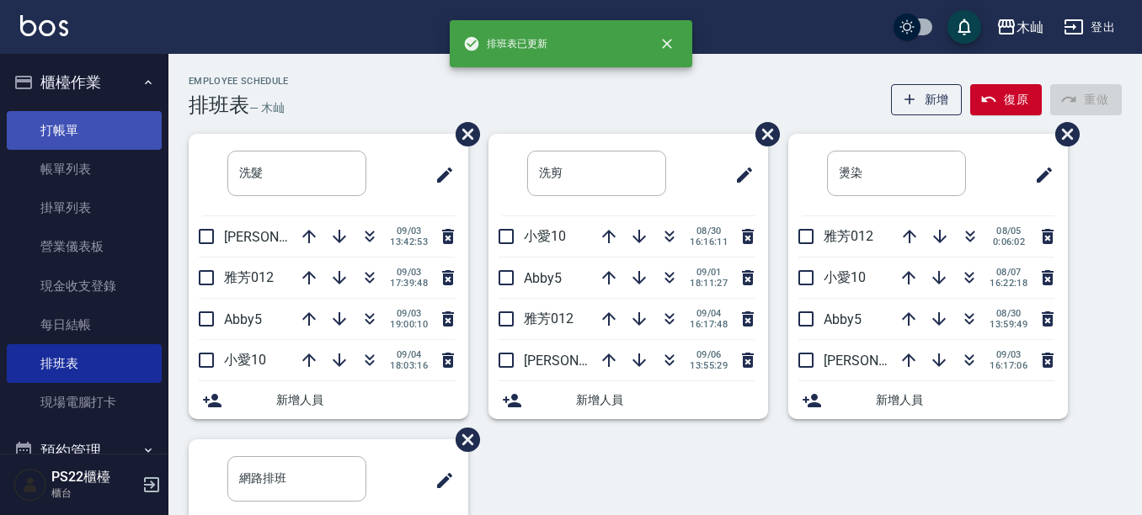
click at [95, 132] on link "打帳單" at bounding box center [84, 130] width 155 height 39
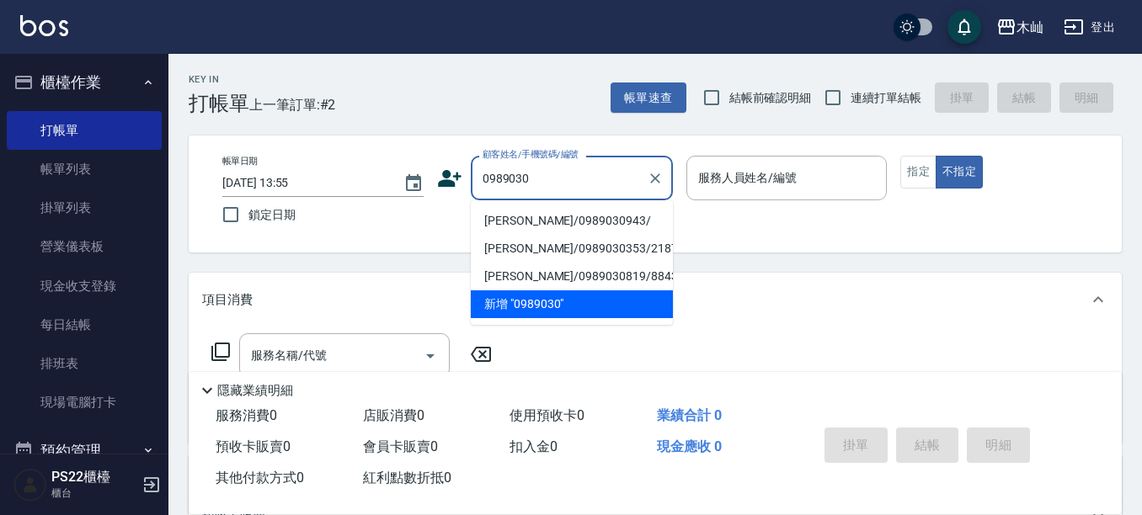
click at [500, 221] on li "[PERSON_NAME]/0989030943/" at bounding box center [572, 221] width 202 height 28
type input "[PERSON_NAME]/0989030943/"
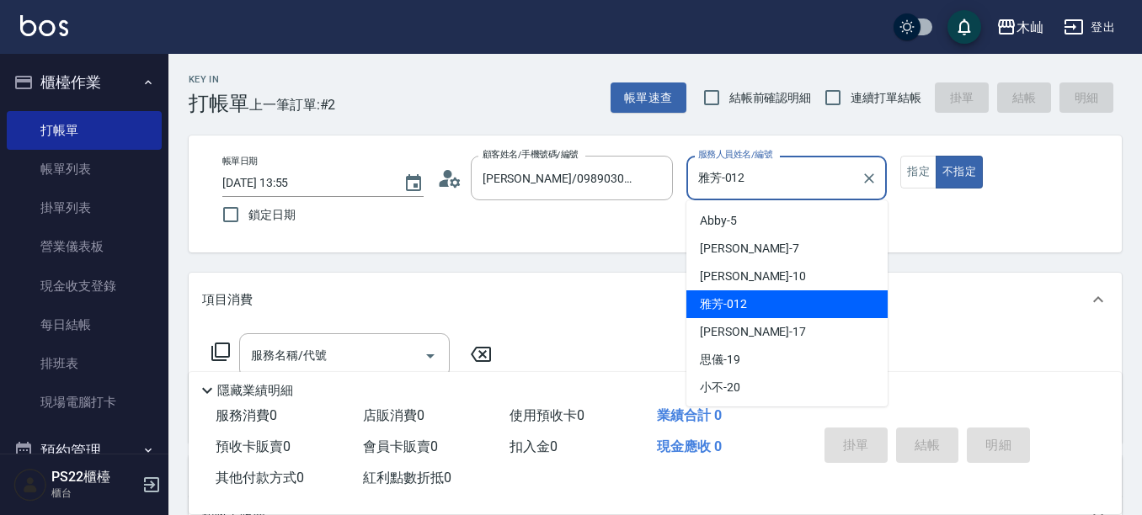
drag, startPoint x: 790, startPoint y: 171, endPoint x: 689, endPoint y: 196, distance: 104.1
click at [691, 191] on div "雅芳-012 服務人員姓名/編號" at bounding box center [786, 178] width 201 height 45
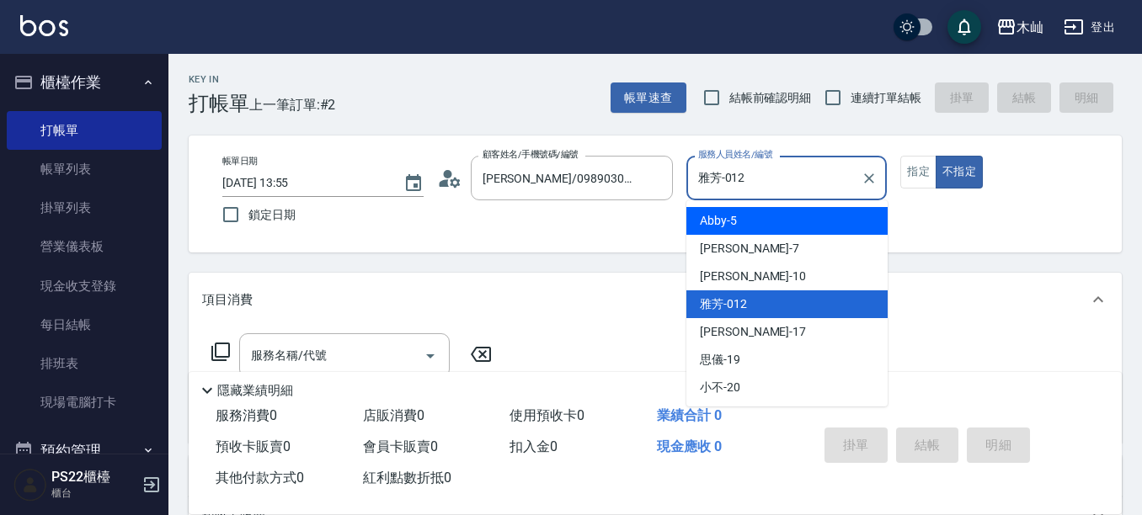
click at [706, 216] on span "Abby -5" at bounding box center [718, 221] width 37 height 18
type input "Abby-5"
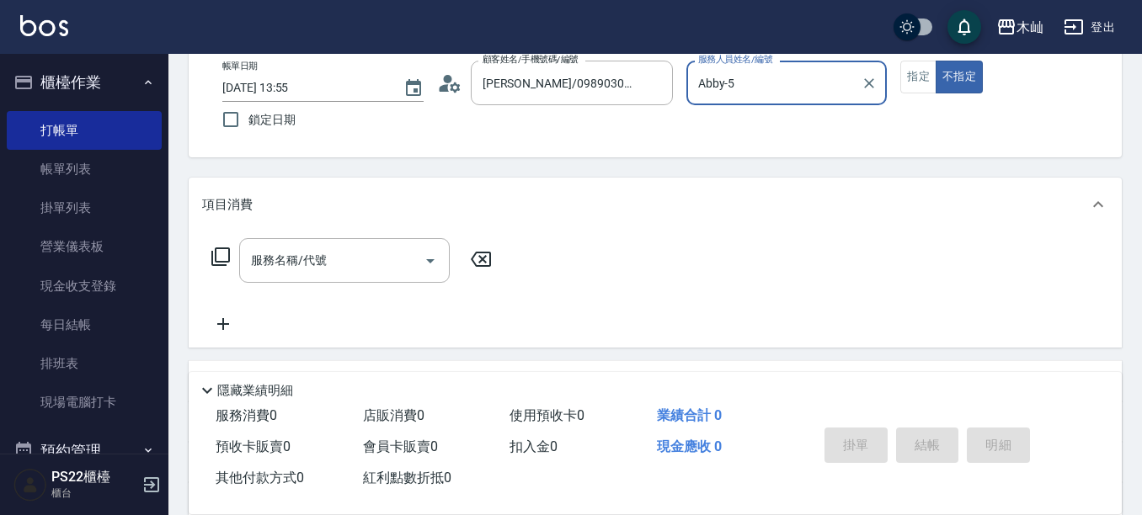
scroll to position [168, 0]
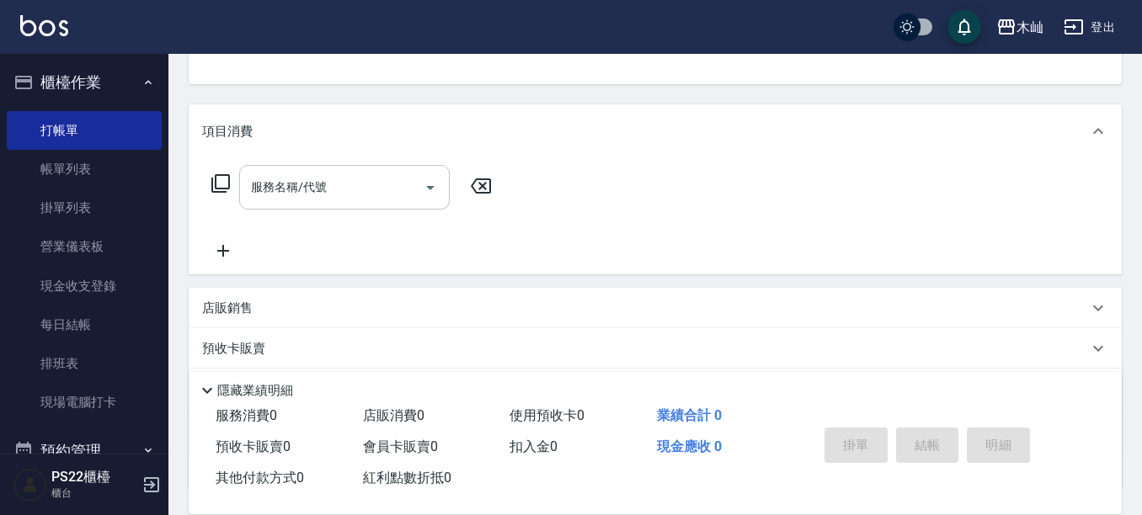
click at [389, 200] on input "服務名稱/代號" at bounding box center [332, 187] width 170 height 29
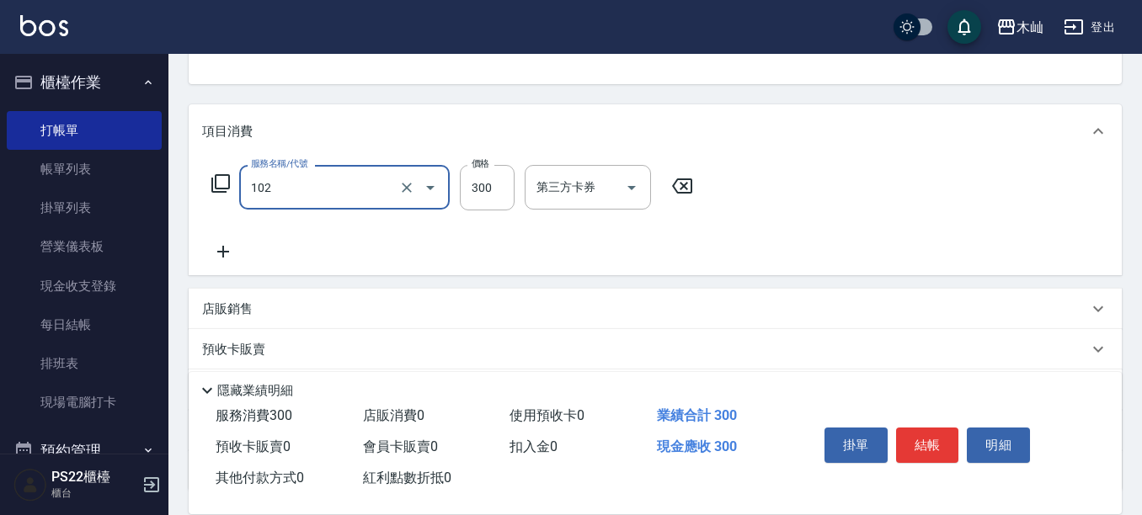
type input "精油洗髮(102)"
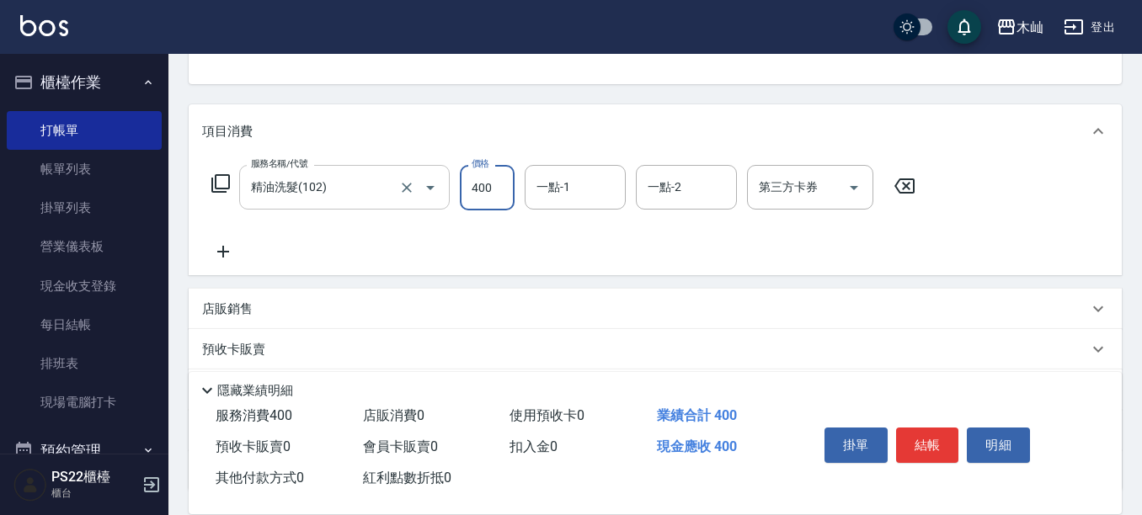
type input "400"
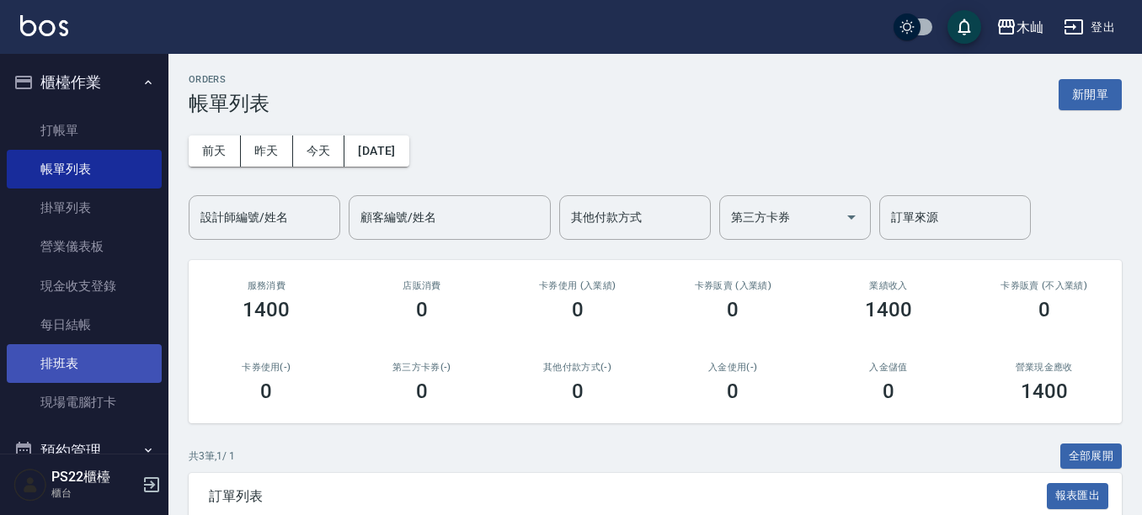
click at [78, 349] on link "排班表" at bounding box center [84, 363] width 155 height 39
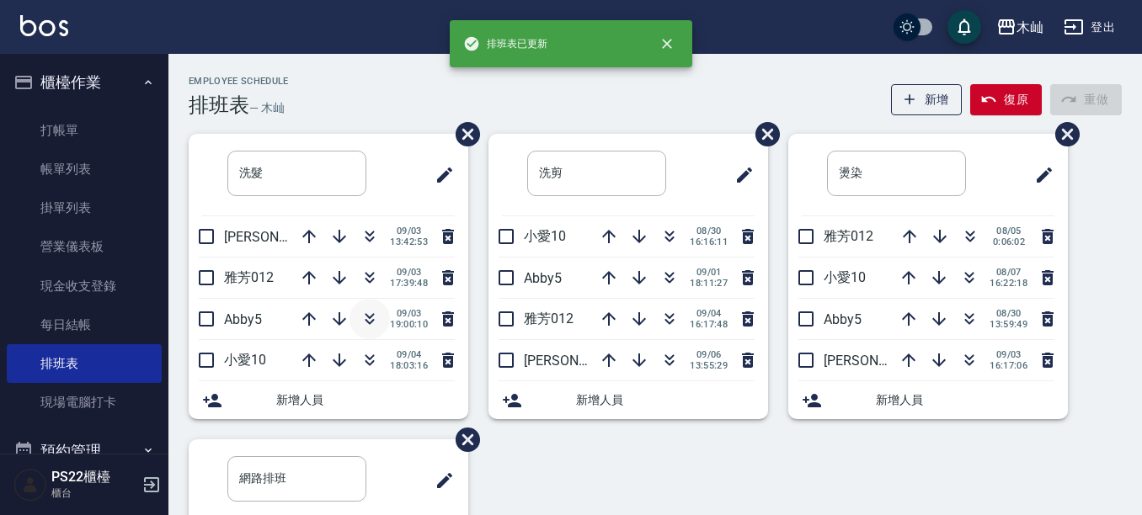
click at [367, 317] on icon "button" at bounding box center [369, 317] width 9 height 6
